Goal: Task Accomplishment & Management: Complete application form

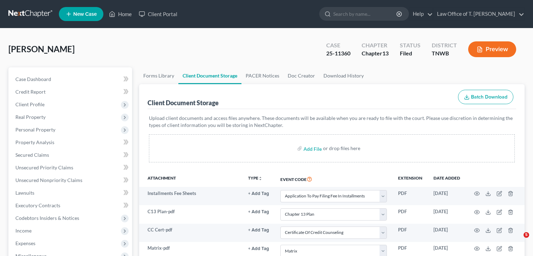
select select "6"
select select "18"
select select "9"
select select "30"
click at [126, 13] on link "Home" at bounding box center [120, 14] width 30 height 13
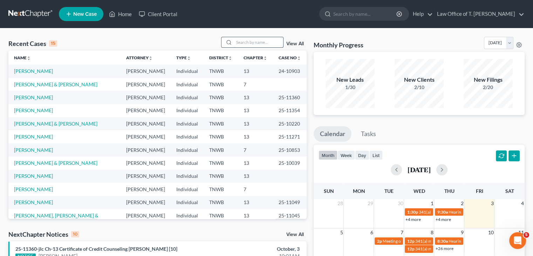
click at [250, 41] on input "search" at bounding box center [258, 42] width 49 height 10
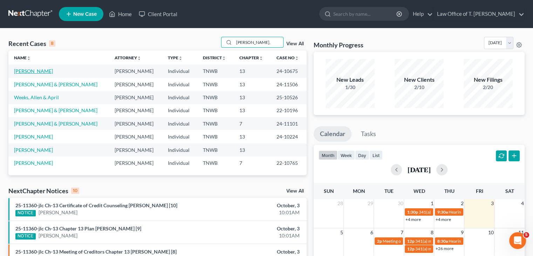
type input "[PERSON_NAME],"
click at [35, 70] on link "[PERSON_NAME]" at bounding box center [33, 71] width 39 height 6
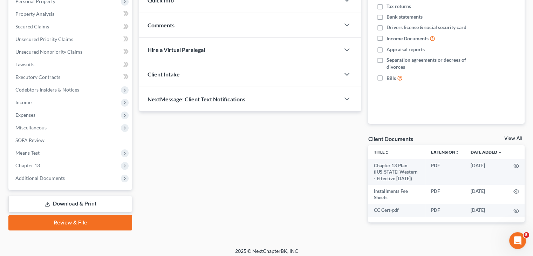
scroll to position [132, 0]
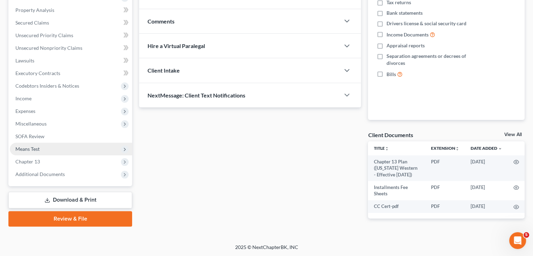
click at [40, 147] on span "Means Test" at bounding box center [71, 149] width 122 height 13
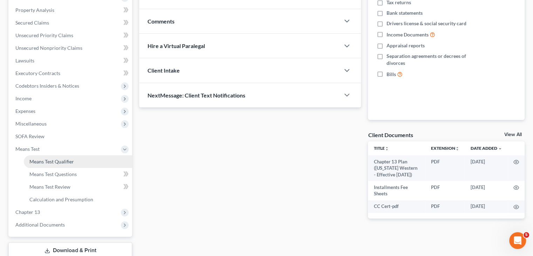
click at [64, 163] on span "Means Test Qualifier" at bounding box center [51, 161] width 44 height 6
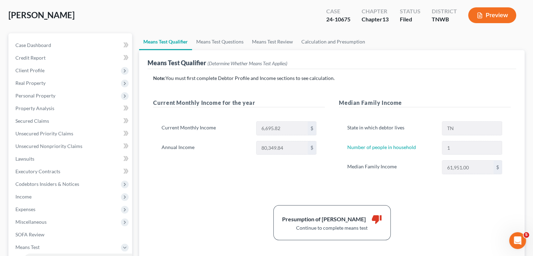
scroll to position [35, 0]
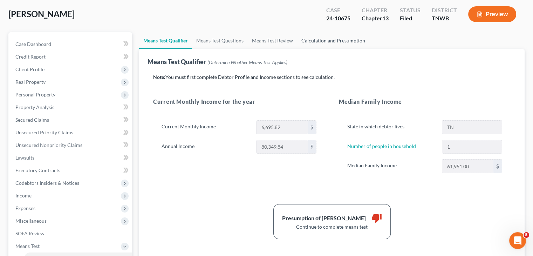
click at [323, 40] on link "Calculation and Presumption" at bounding box center [333, 40] width 72 height 17
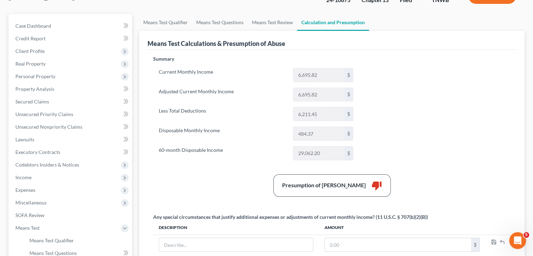
scroll to position [70, 0]
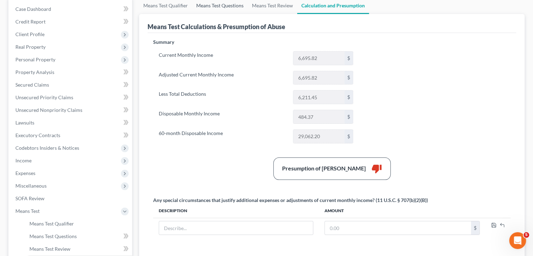
click at [234, 5] on link "Means Test Questions" at bounding box center [220, 5] width 56 height 17
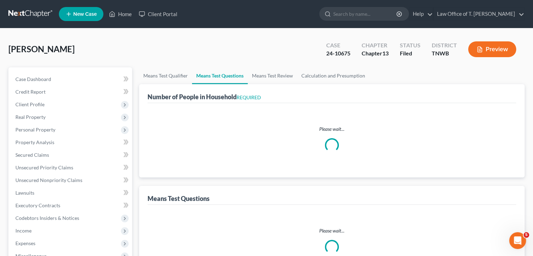
select select "1"
select select "60"
select select "1"
select select "60"
select select "1"
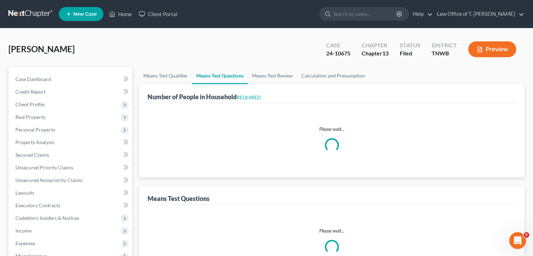
select select "1"
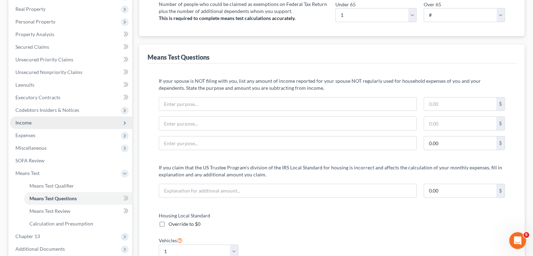
scroll to position [70, 0]
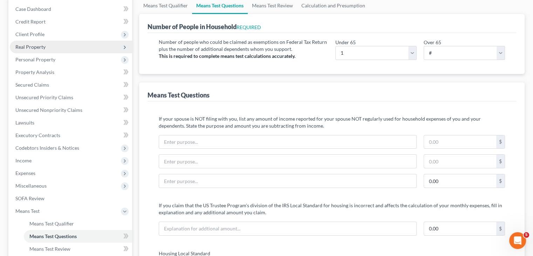
click at [86, 50] on span "Real Property" at bounding box center [71, 47] width 122 height 13
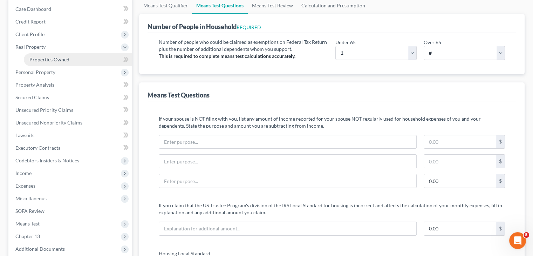
click at [71, 59] on link "Properties Owned" at bounding box center [78, 59] width 108 height 13
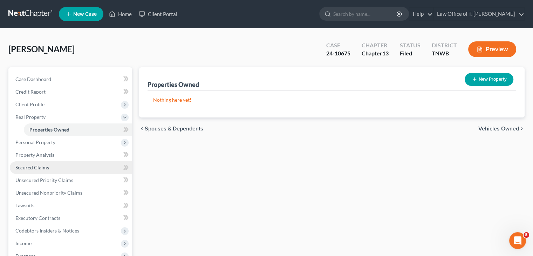
click at [41, 167] on span "Secured Claims" at bounding box center [32, 167] width 34 height 6
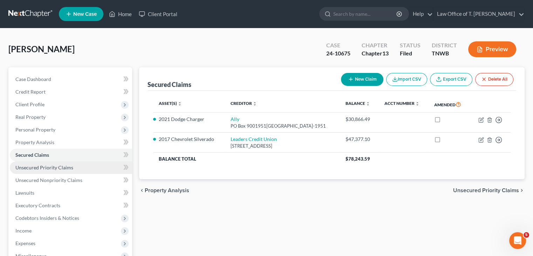
click at [35, 168] on span "Unsecured Priority Claims" at bounding box center [44, 167] width 58 height 6
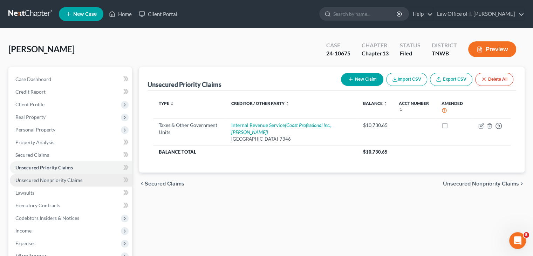
click at [53, 180] on span "Unsecured Nonpriority Claims" at bounding box center [48, 180] width 67 height 6
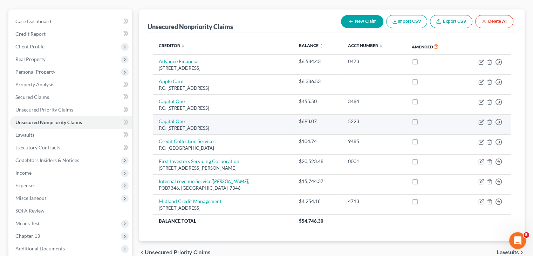
scroll to position [70, 0]
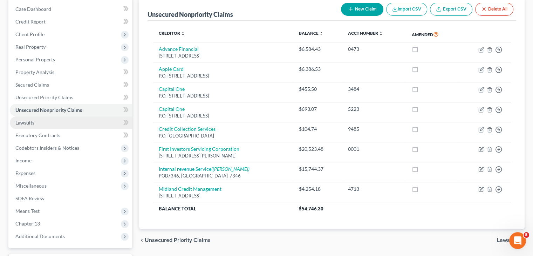
click at [39, 124] on link "Lawsuits" at bounding box center [71, 122] width 122 height 13
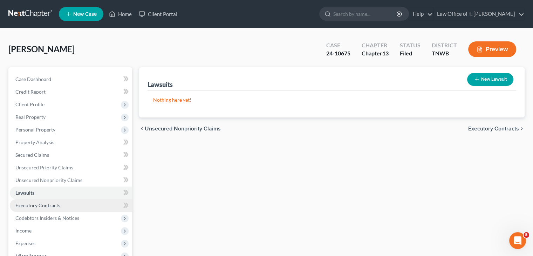
click at [55, 205] on span "Executory Contracts" at bounding box center [37, 205] width 45 height 6
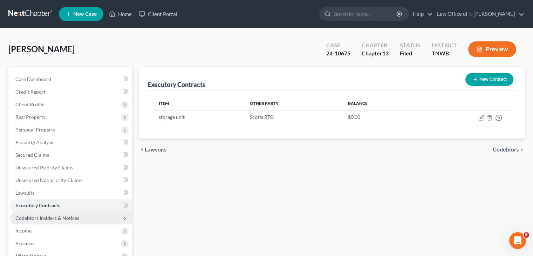
click at [58, 216] on span "Codebtors Insiders & Notices" at bounding box center [47, 218] width 64 height 6
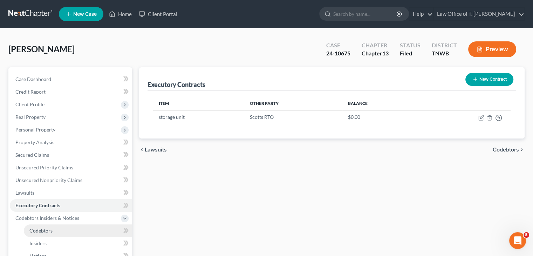
click at [49, 232] on span "Codebtors" at bounding box center [40, 230] width 23 height 6
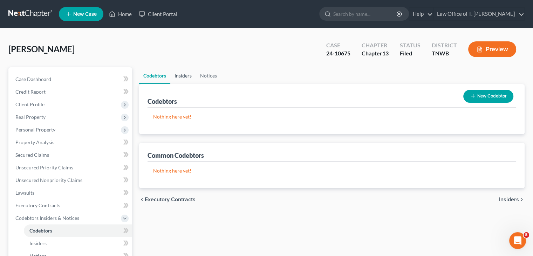
click at [186, 76] on link "Insiders" at bounding box center [183, 75] width 26 height 17
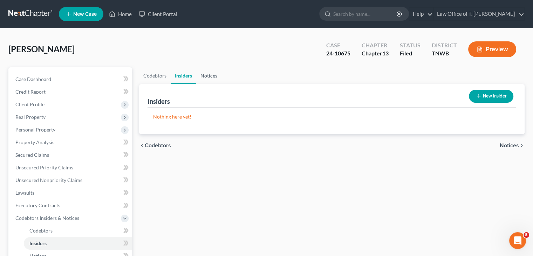
click at [211, 75] on link "Notices" at bounding box center [208, 75] width 25 height 17
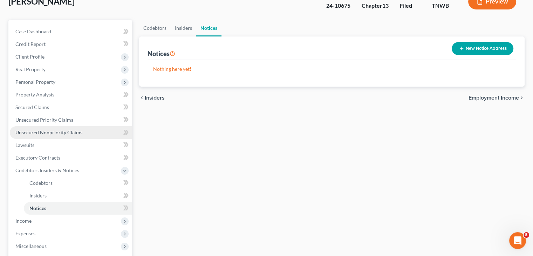
scroll to position [70, 0]
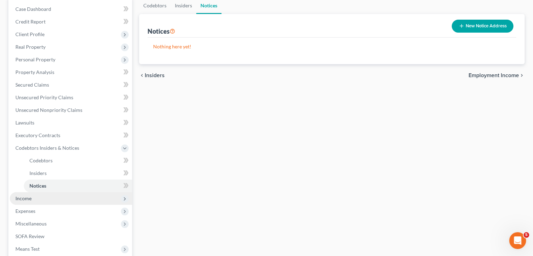
click at [49, 197] on span "Income" at bounding box center [71, 198] width 122 height 13
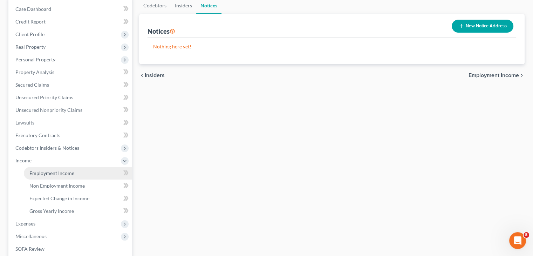
click at [64, 174] on span "Employment Income" at bounding box center [51, 173] width 45 height 6
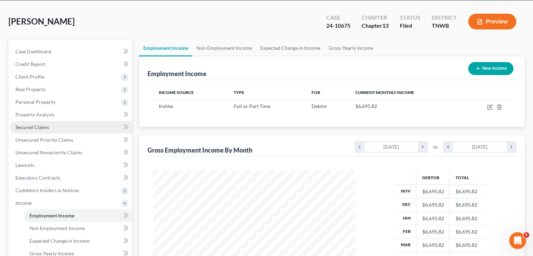
scroll to position [35, 0]
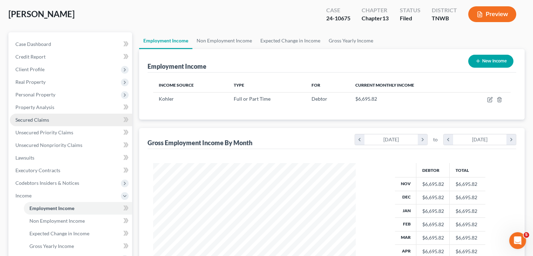
click at [51, 117] on link "Secured Claims" at bounding box center [71, 119] width 122 height 13
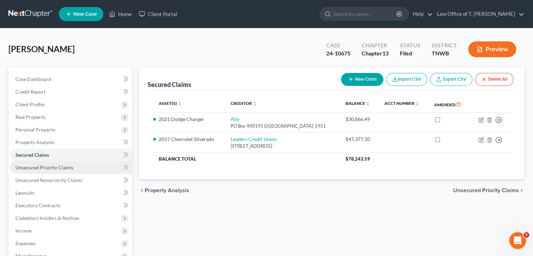
click at [48, 167] on span "Unsecured Priority Claims" at bounding box center [44, 167] width 58 height 6
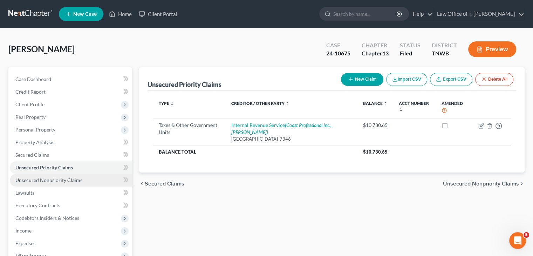
click at [49, 180] on span "Unsecured Nonpriority Claims" at bounding box center [48, 180] width 67 height 6
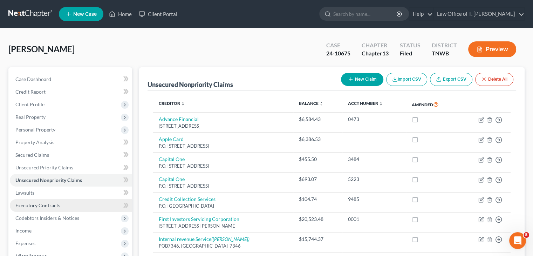
click at [46, 206] on span "Executory Contracts" at bounding box center [37, 205] width 45 height 6
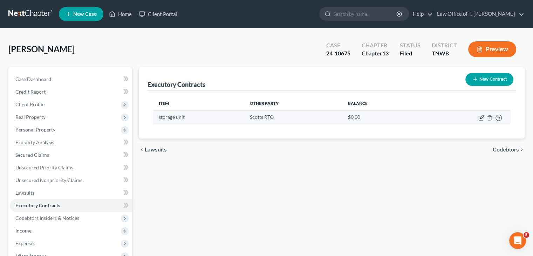
click at [479, 119] on icon "button" at bounding box center [481, 118] width 6 height 6
select select "3"
select select "18"
select select "0"
select select "2"
